Goal: Information Seeking & Learning: Compare options

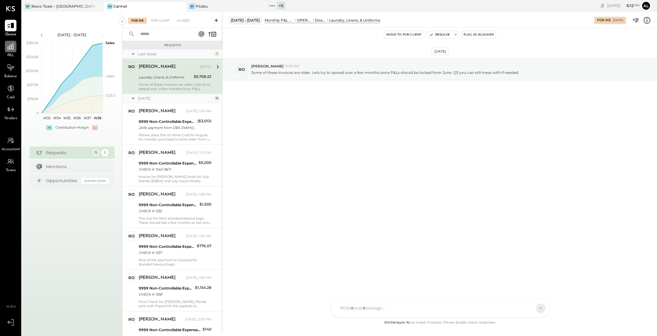
click at [11, 51] on div at bounding box center [11, 47] width 12 height 12
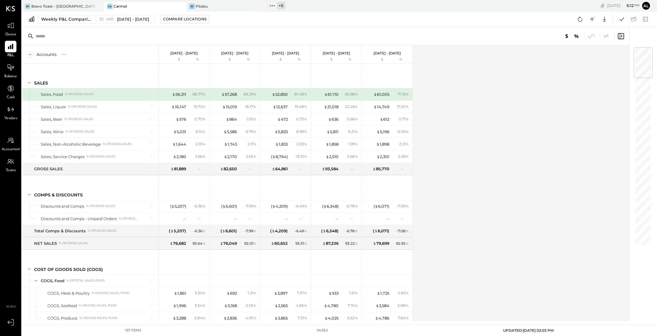
scroll to position [434, 0]
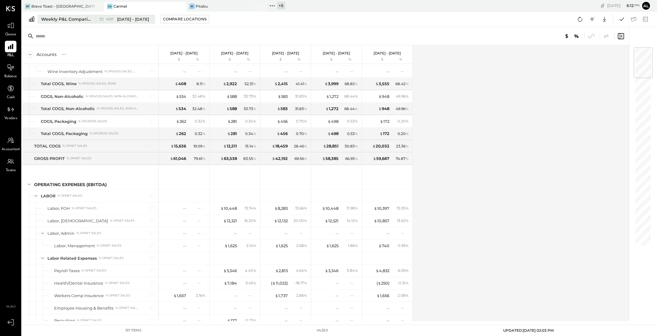
click at [65, 19] on div "Weekly P&L Comparison" at bounding box center [66, 19] width 51 height 6
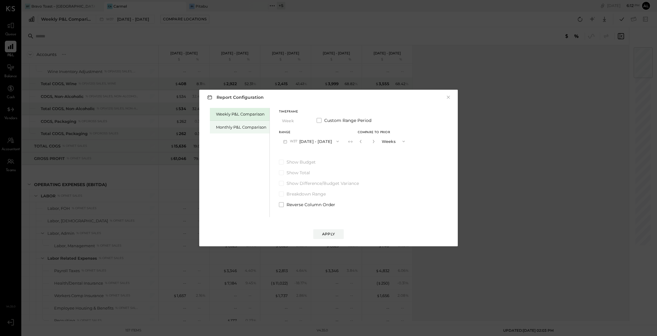
click at [249, 126] on div "Monthly P&L Comparison" at bounding box center [241, 127] width 50 height 6
click at [322, 141] on button "M09 [DATE] - [DATE]" at bounding box center [311, 141] width 64 height 11
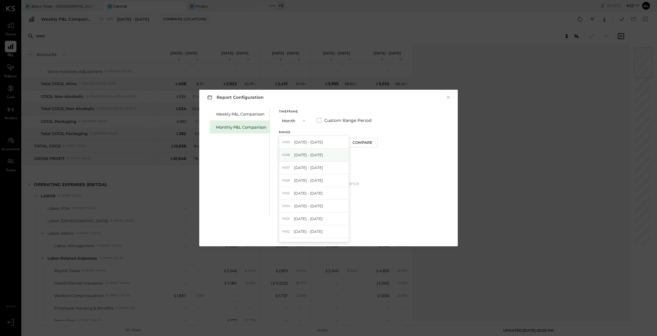
click at [321, 157] on div "M08 [DATE] - [DATE]" at bounding box center [313, 155] width 69 height 13
click at [361, 144] on div "Compare" at bounding box center [362, 142] width 20 height 5
click at [373, 140] on icon "button" at bounding box center [374, 141] width 2 height 3
type input "*"
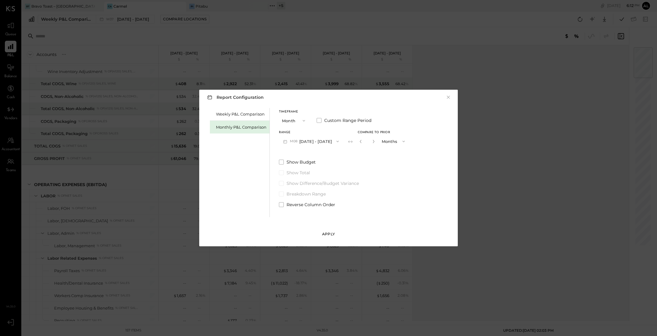
click at [332, 235] on div "Apply" at bounding box center [328, 233] width 13 height 5
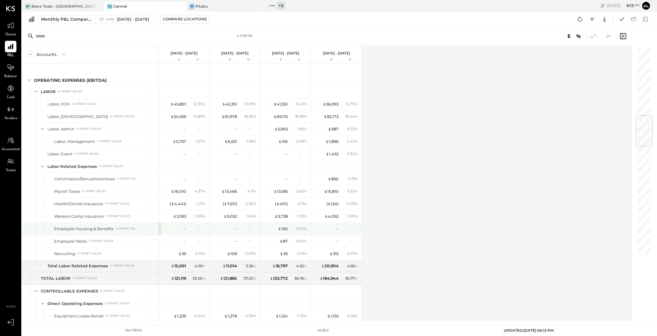
scroll to position [562, 0]
click at [578, 18] on icon at bounding box center [580, 19] width 5 height 5
click at [581, 23] on icon at bounding box center [580, 19] width 8 height 8
click at [578, 17] on icon at bounding box center [580, 19] width 8 height 8
click at [495, 150] on div "Accounts S % GL [DATE] - [DATE] $ % [DATE] - [DATE] $ % [DATE] - [DATE] $ % [DA…" at bounding box center [327, 183] width 610 height 276
